Goal: Task Accomplishment & Management: Complete application form

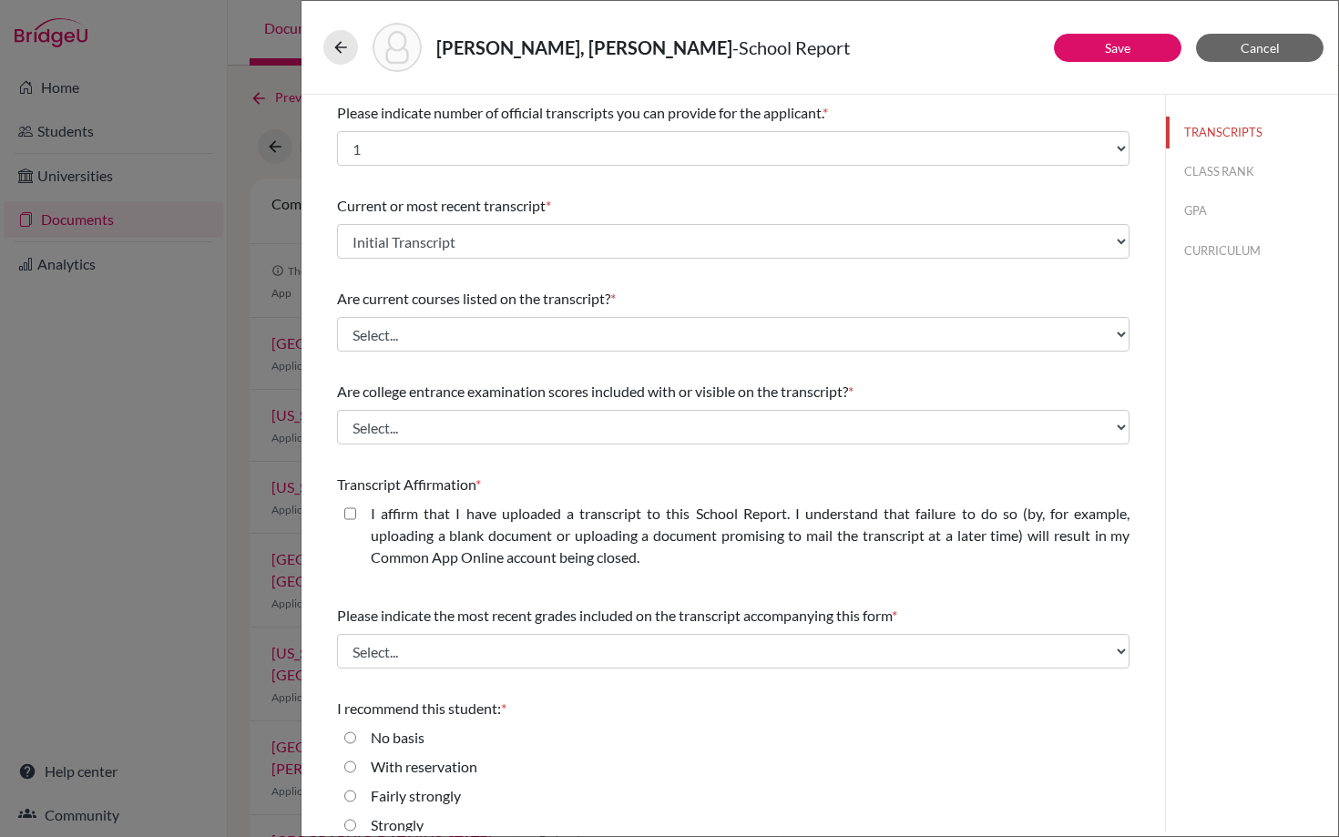
select select "1"
select select "682436"
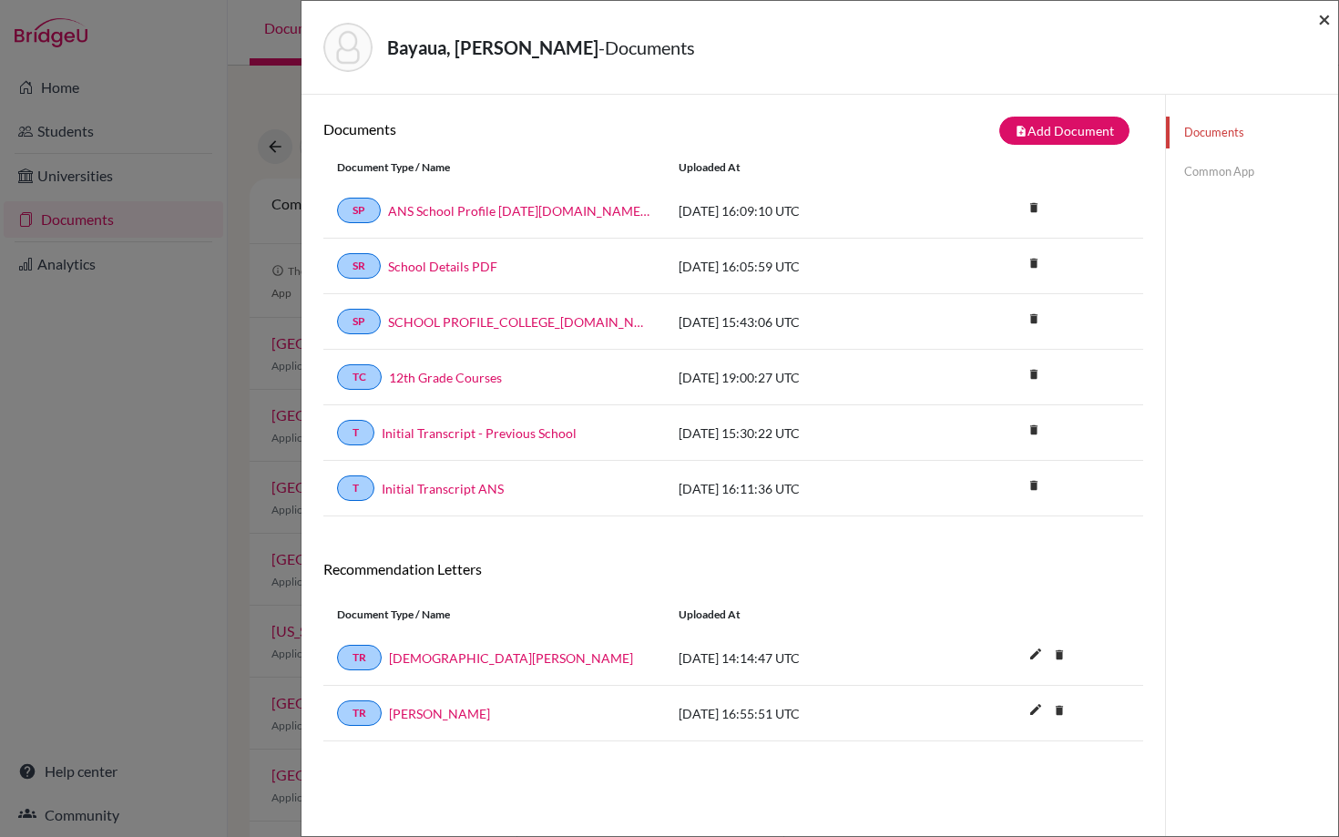
click at [1326, 21] on span "×" at bounding box center [1324, 18] width 13 height 26
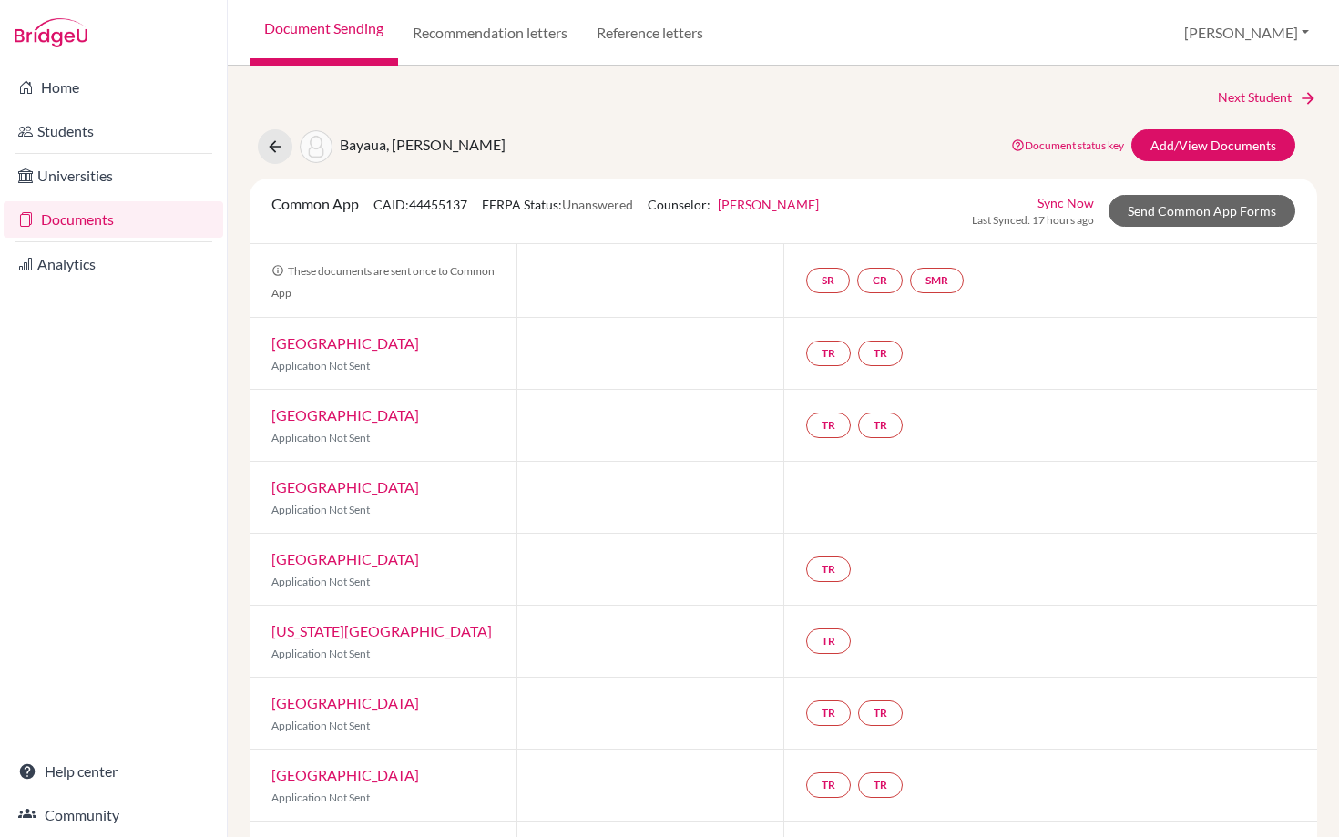
click at [71, 216] on link "Documents" at bounding box center [114, 219] width 220 height 36
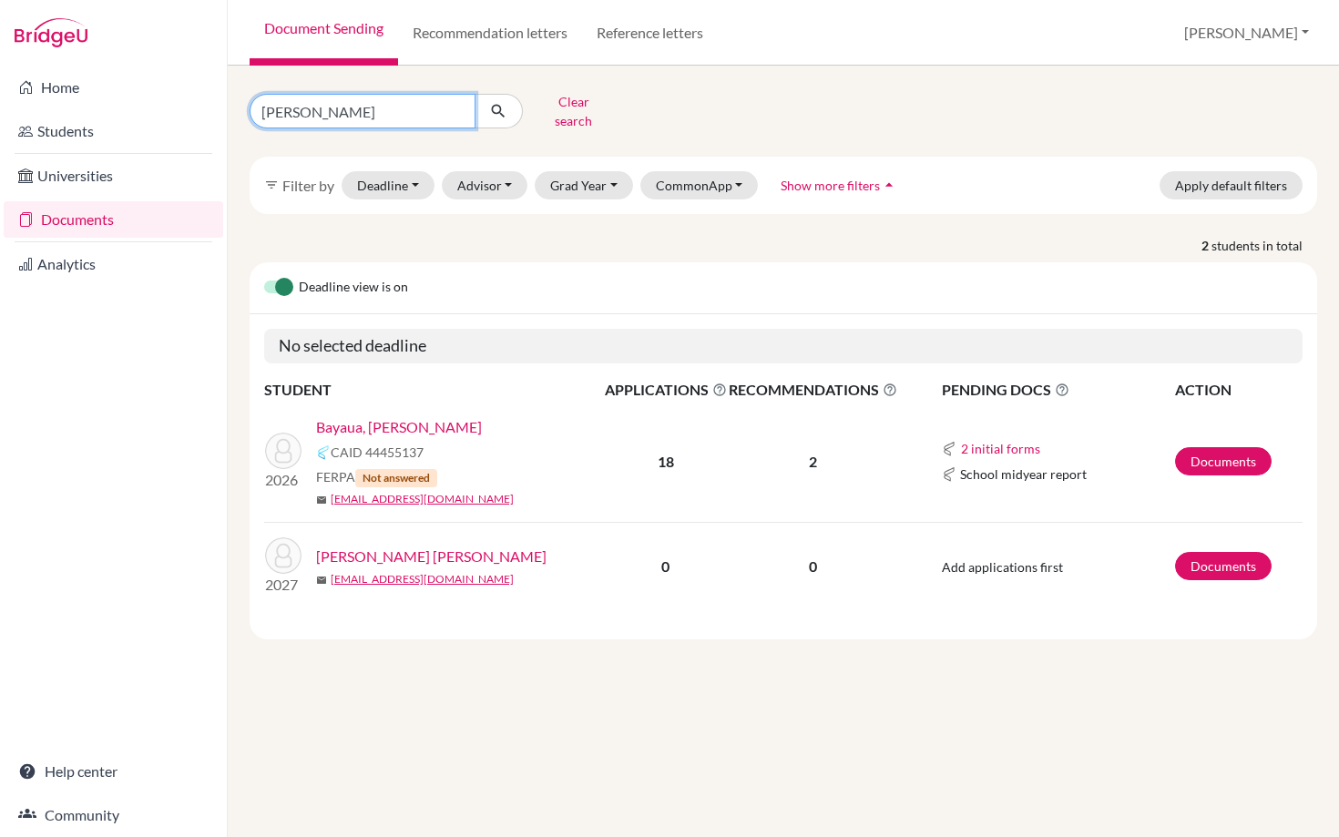
drag, startPoint x: 317, startPoint y: 101, endPoint x: 230, endPoint y: 101, distance: 86.5
click at [230, 101] on div "francis Clear search filter_list Filter by Deadline - Select a date range Or do…" at bounding box center [783, 452] width 1111 height 772
type input "zavala"
click button "submit" at bounding box center [499, 111] width 48 height 35
